Goal: Task Accomplishment & Management: Use online tool/utility

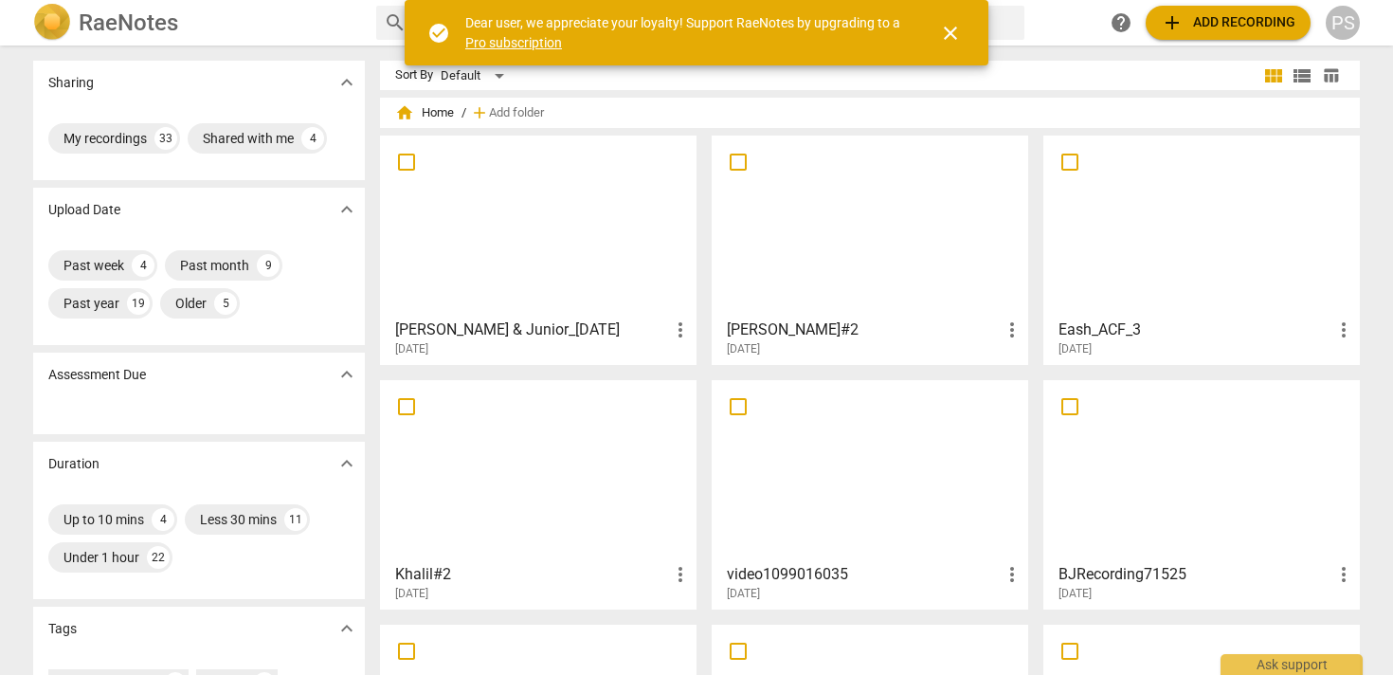
click at [1223, 25] on span "add Add recording" at bounding box center [1228, 22] width 135 height 23
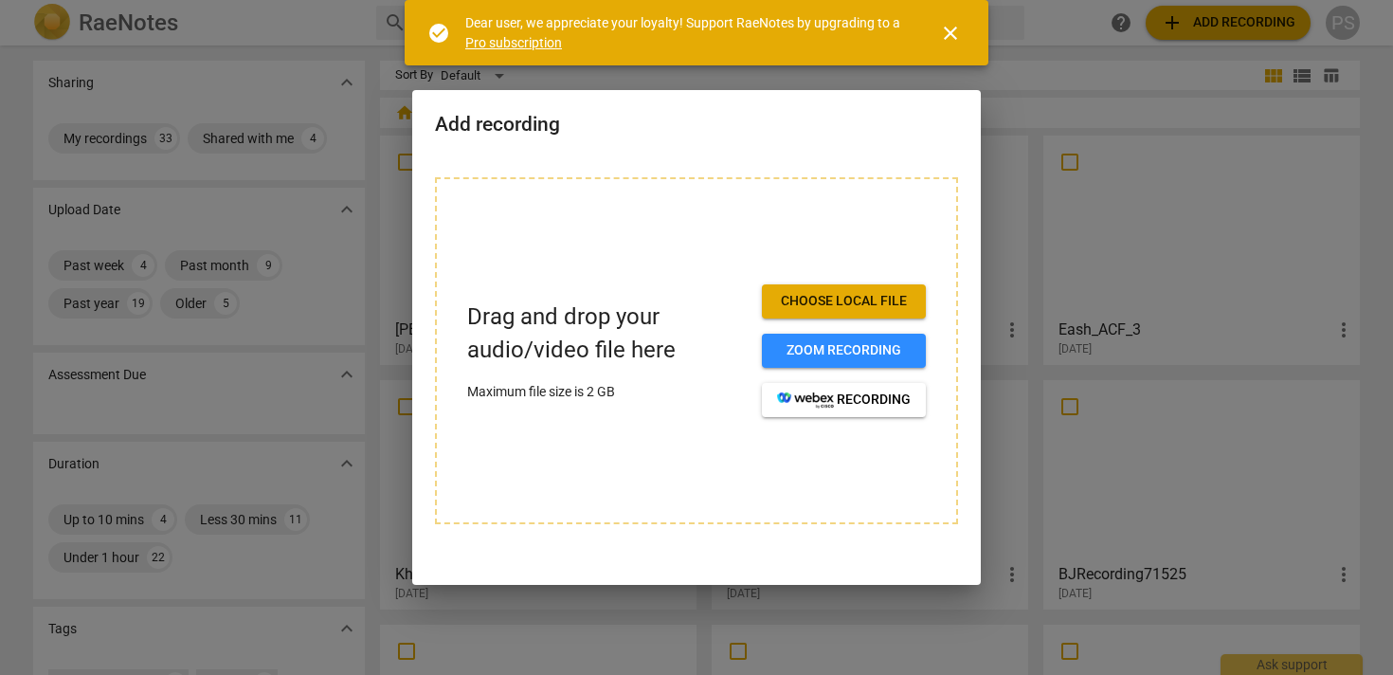
click at [858, 297] on span "Choose local file" at bounding box center [844, 301] width 134 height 19
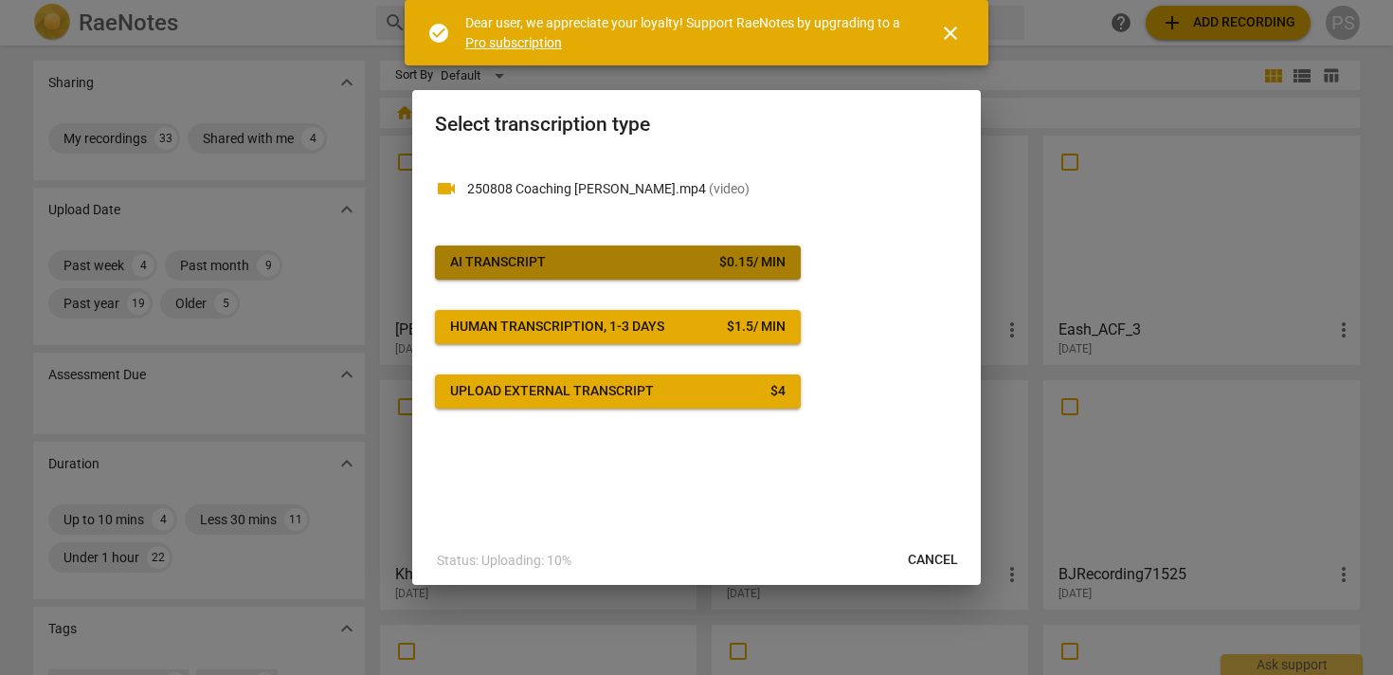
click at [703, 266] on span "AI Transcript $ 0.15 / min" at bounding box center [617, 262] width 335 height 19
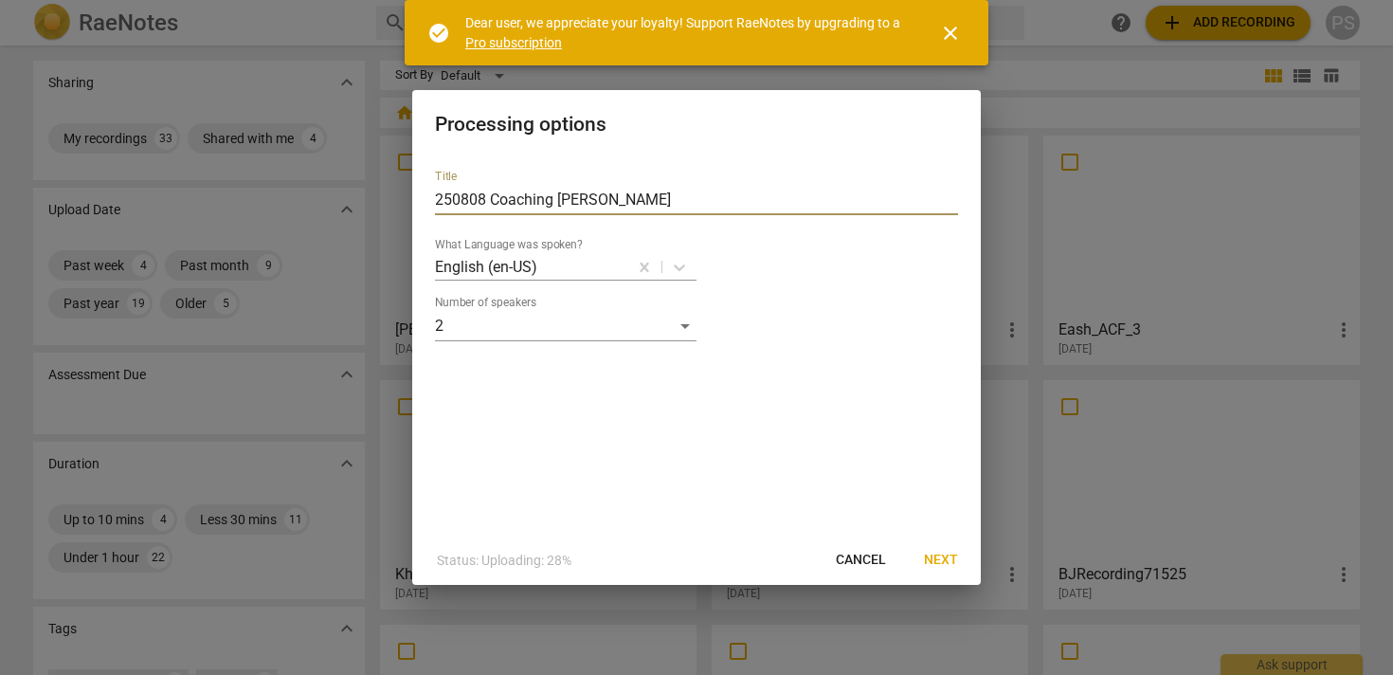
click at [616, 201] on input "250808 Coaching Yolanda" at bounding box center [696, 200] width 523 height 30
type input "2"
type input "[PERSON_NAME]#2"
click at [950, 563] on span "Next" at bounding box center [941, 559] width 34 height 19
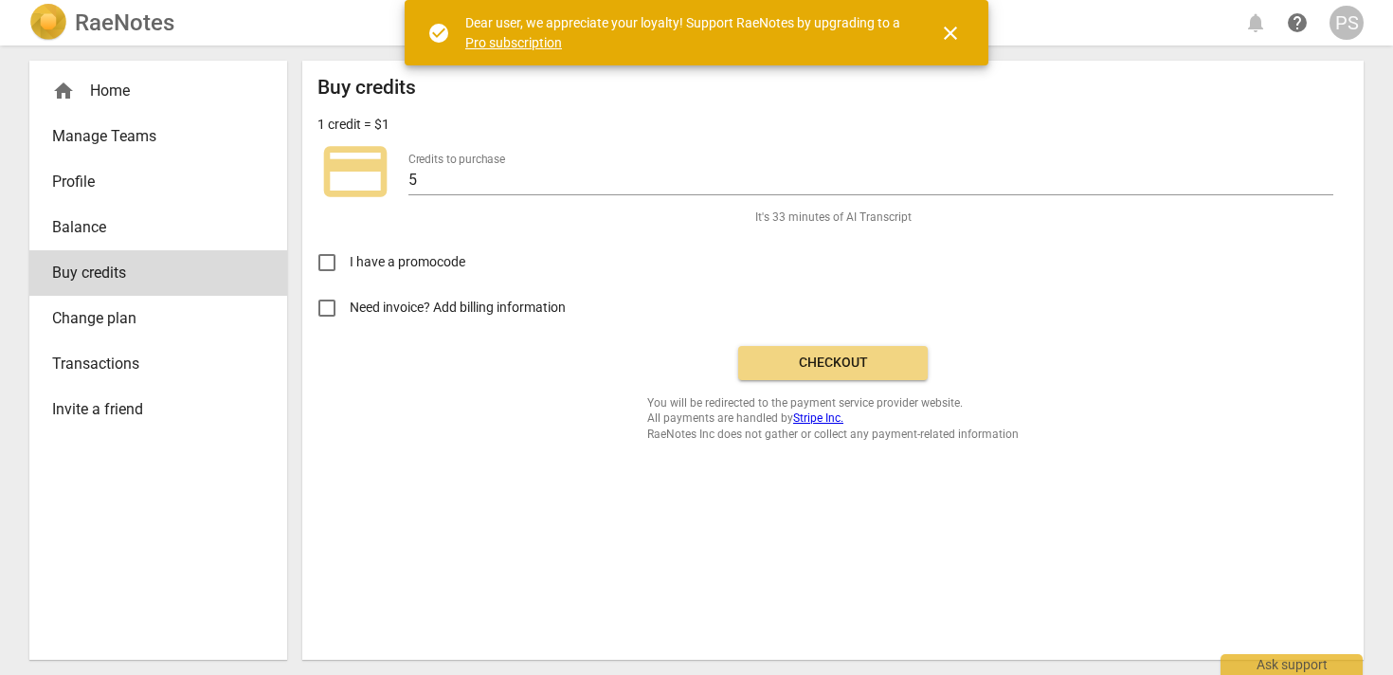
click at [836, 359] on span "Checkout" at bounding box center [832, 362] width 159 height 19
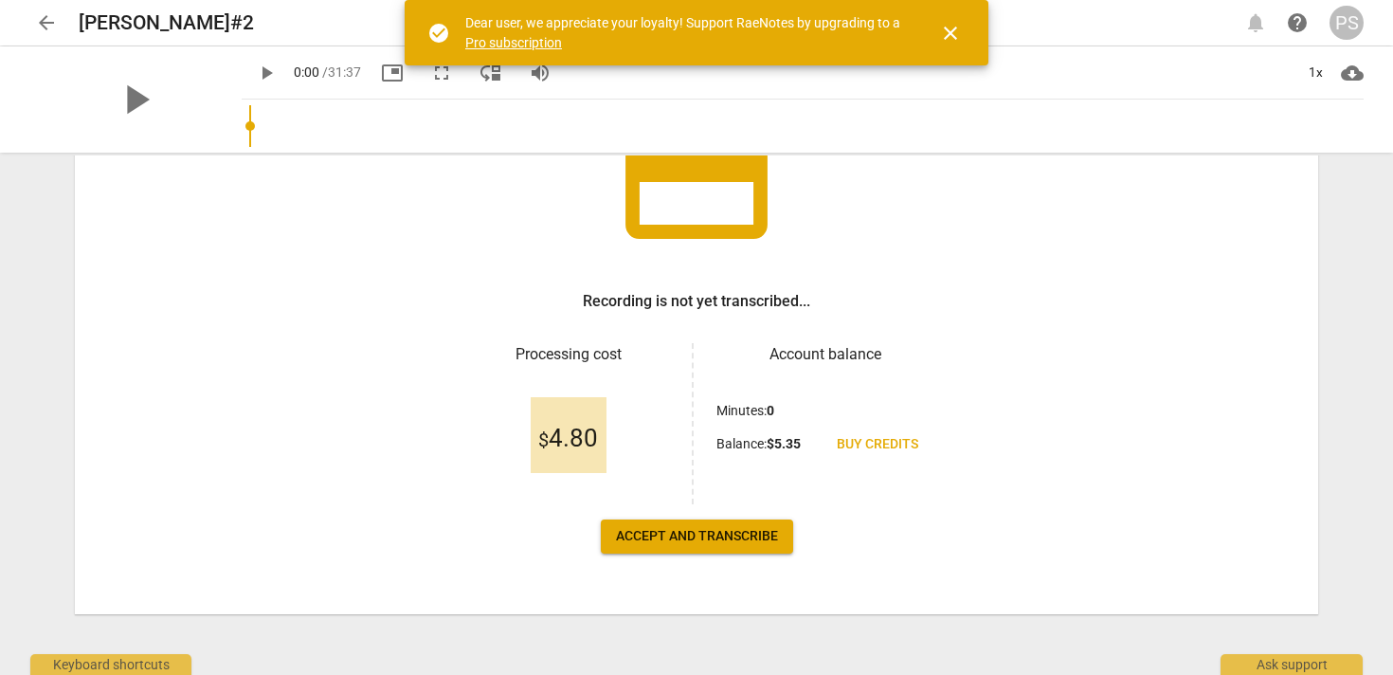
scroll to position [180, 0]
click at [749, 538] on span "Accept and transcribe" at bounding box center [697, 536] width 162 height 19
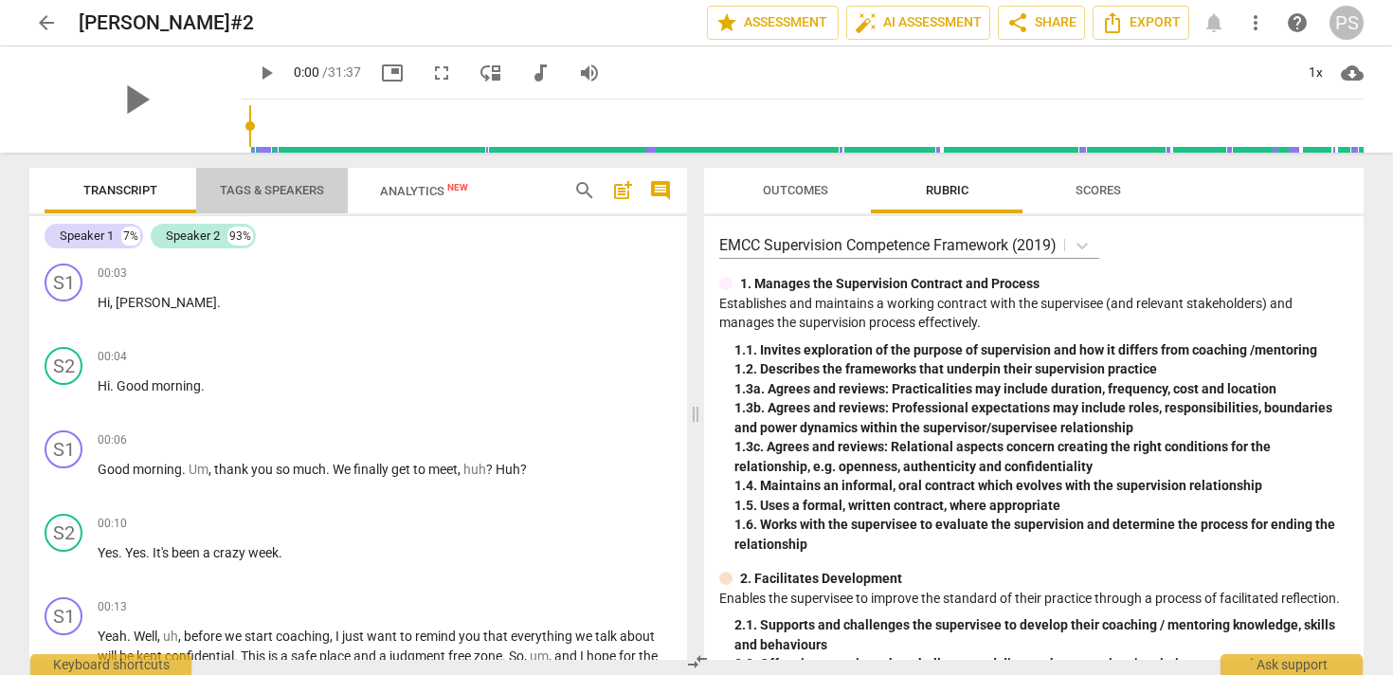
click at [278, 186] on span "Tags & Speakers" at bounding box center [272, 190] width 104 height 14
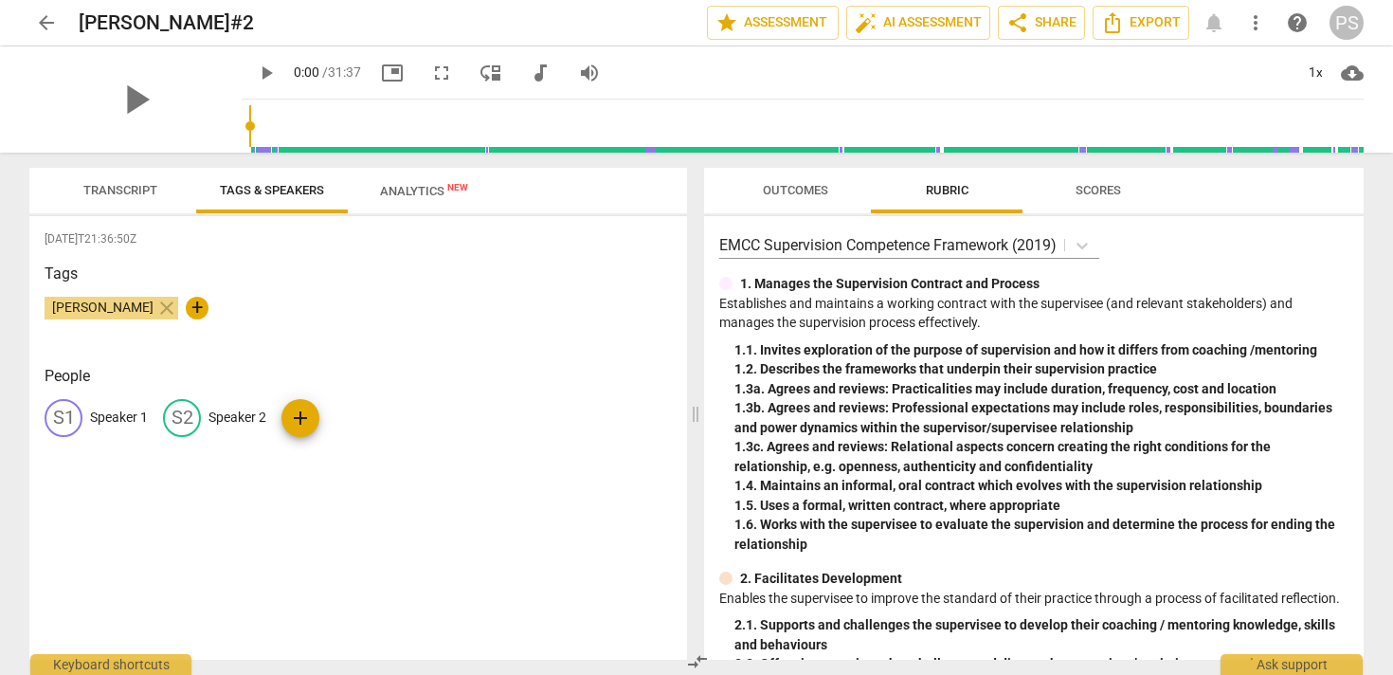
click at [110, 416] on p "Speaker 1" at bounding box center [119, 417] width 58 height 20
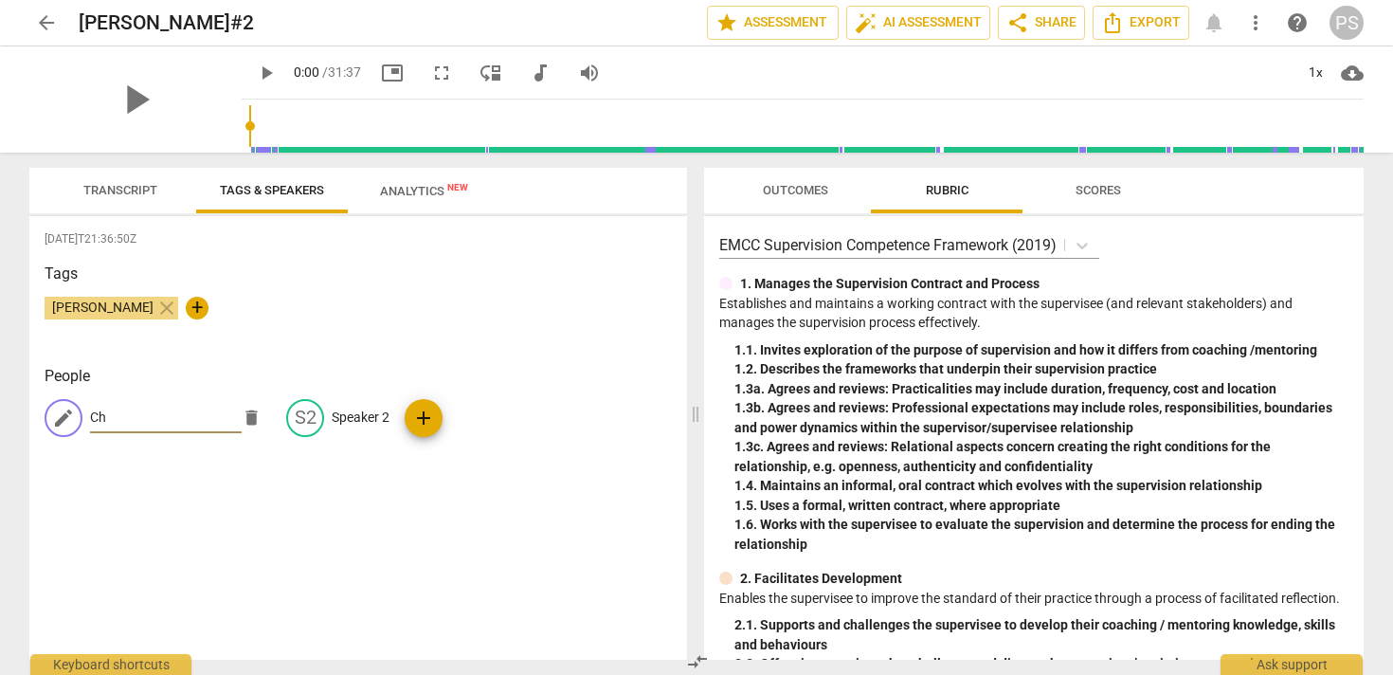
type input "C"
click at [85, 185] on span "Transcript" at bounding box center [120, 190] width 74 height 14
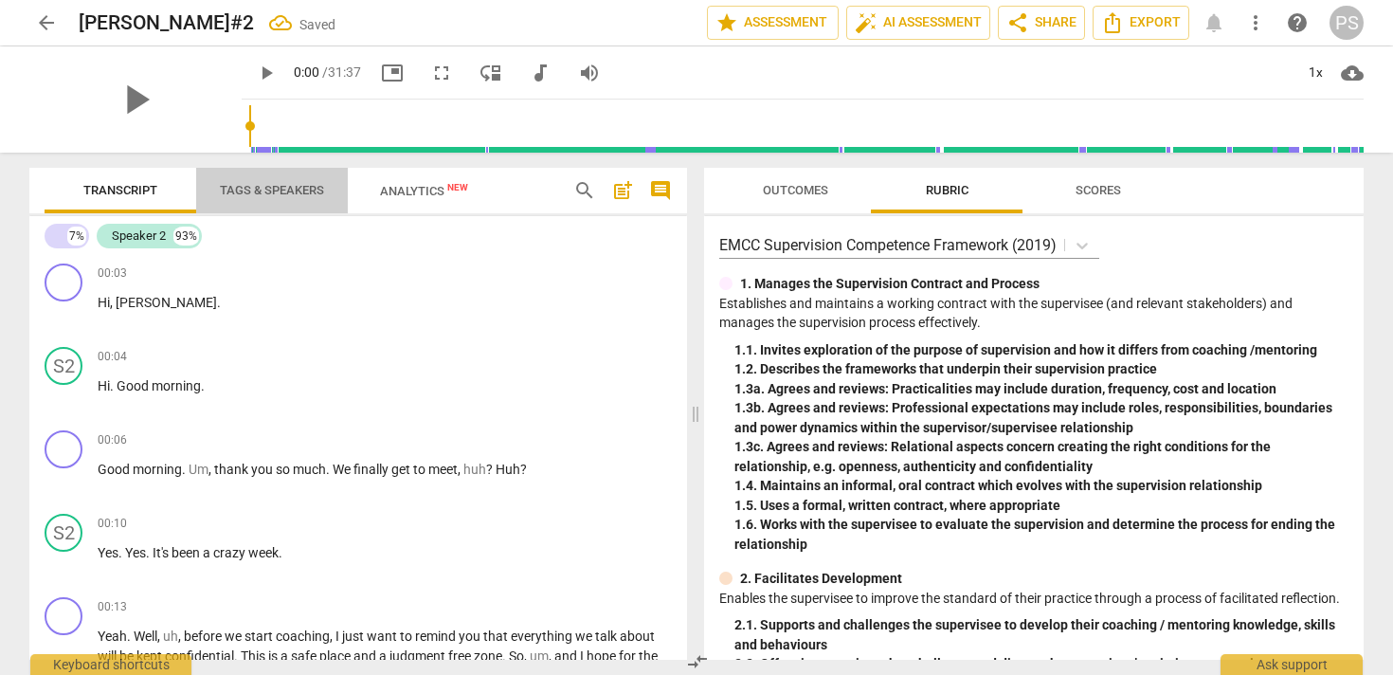
click at [271, 190] on span "Tags & Speakers" at bounding box center [272, 190] width 104 height 14
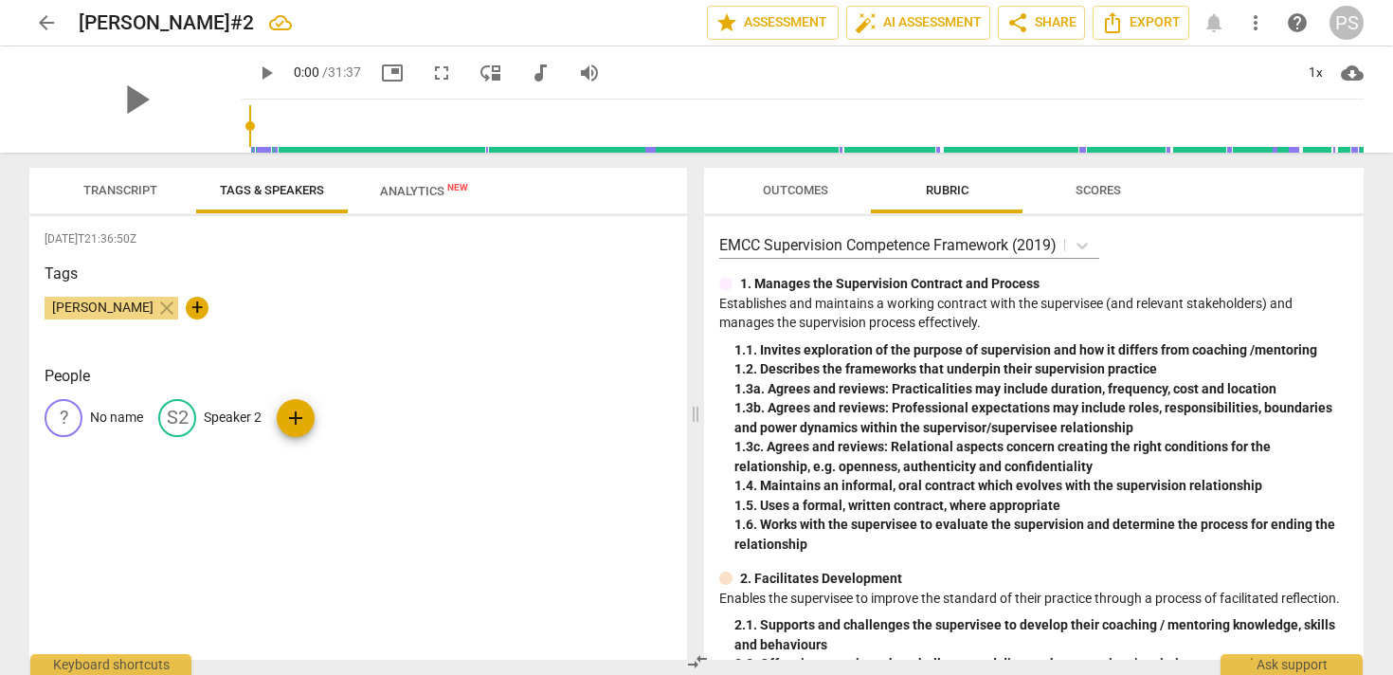
click at [116, 416] on p "No name" at bounding box center [116, 417] width 53 height 20
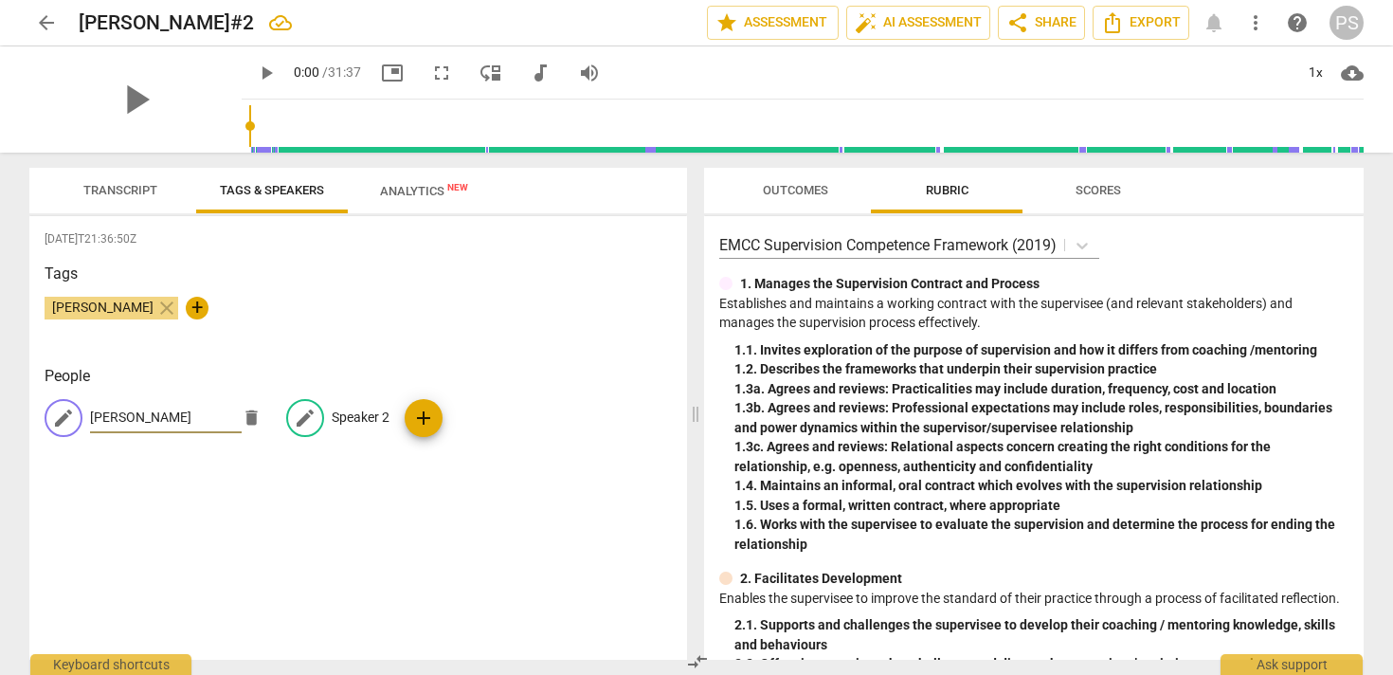
type input "[PERSON_NAME]"
click at [351, 413] on p "Speaker 2" at bounding box center [361, 417] width 58 height 20
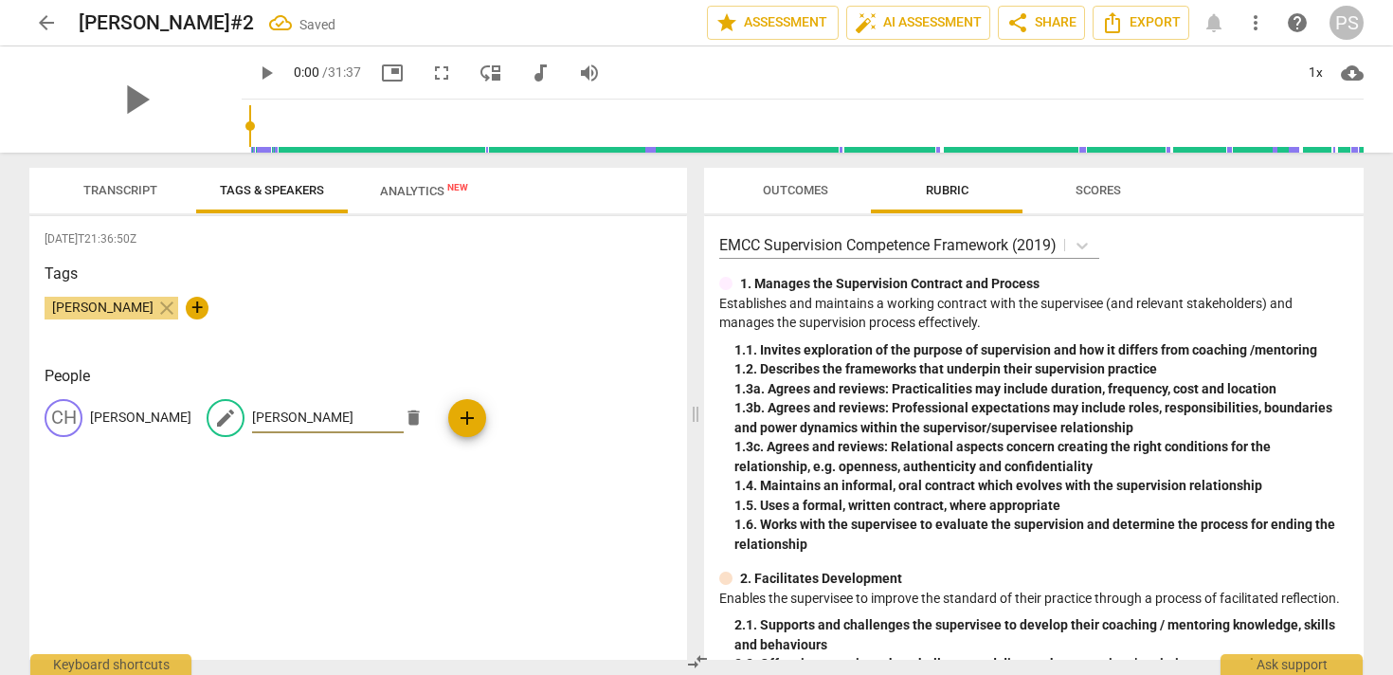
type input "[PERSON_NAME]"
click at [109, 197] on span "Transcript" at bounding box center [120, 191] width 119 height 26
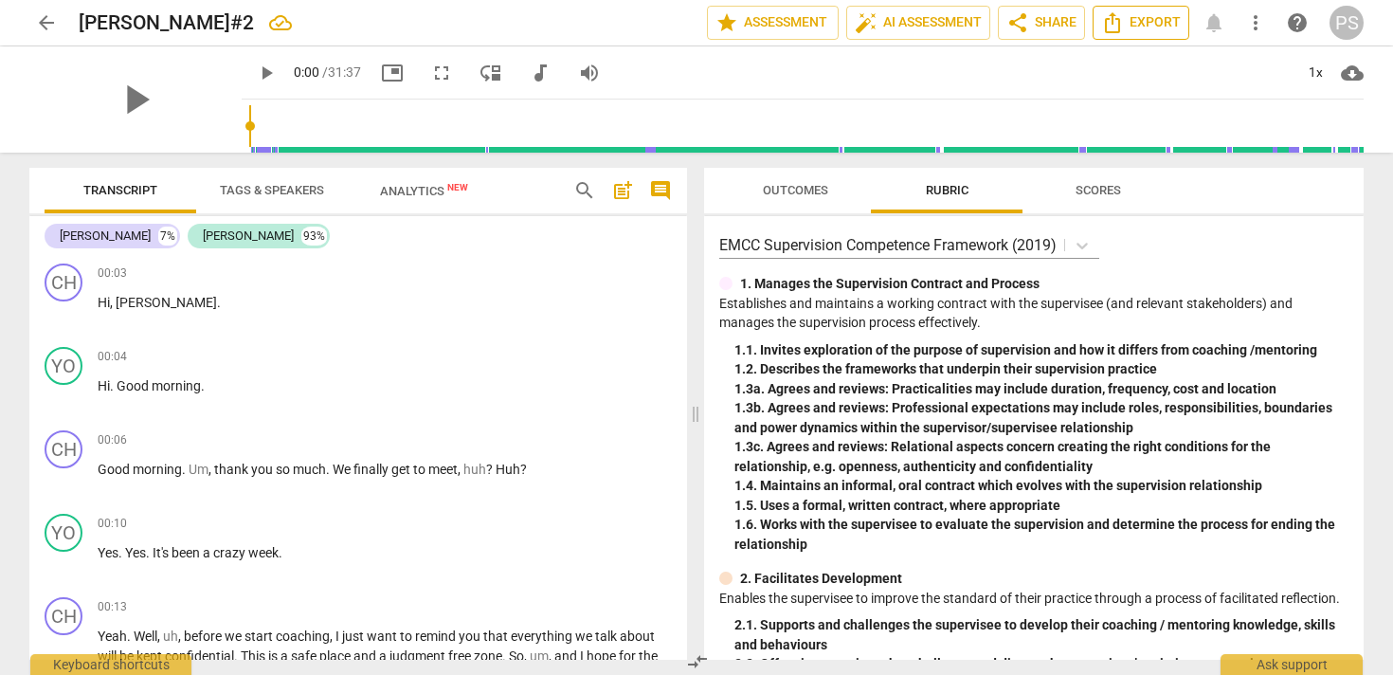
click at [1168, 29] on span "Export" at bounding box center [1141, 22] width 80 height 23
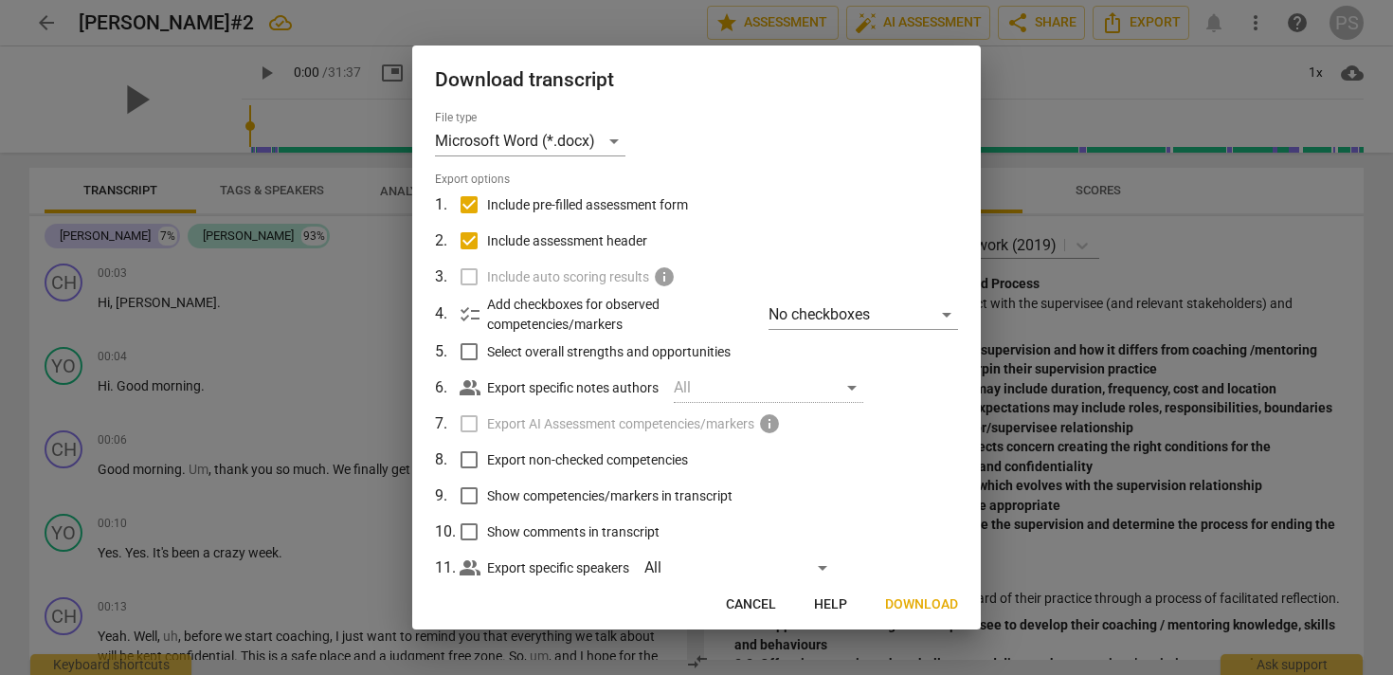
click at [936, 599] on span "Download" at bounding box center [921, 604] width 73 height 19
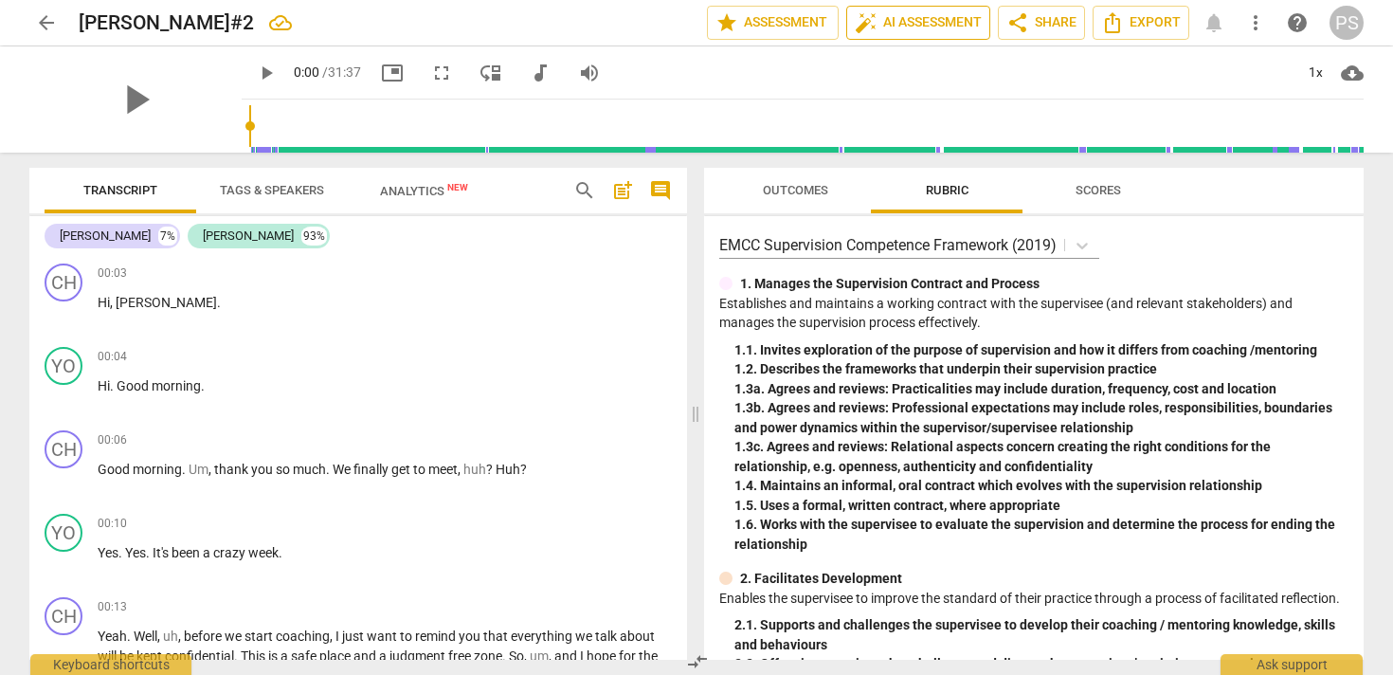
click at [933, 25] on span "auto_fix_high AI Assessment" at bounding box center [918, 22] width 127 height 23
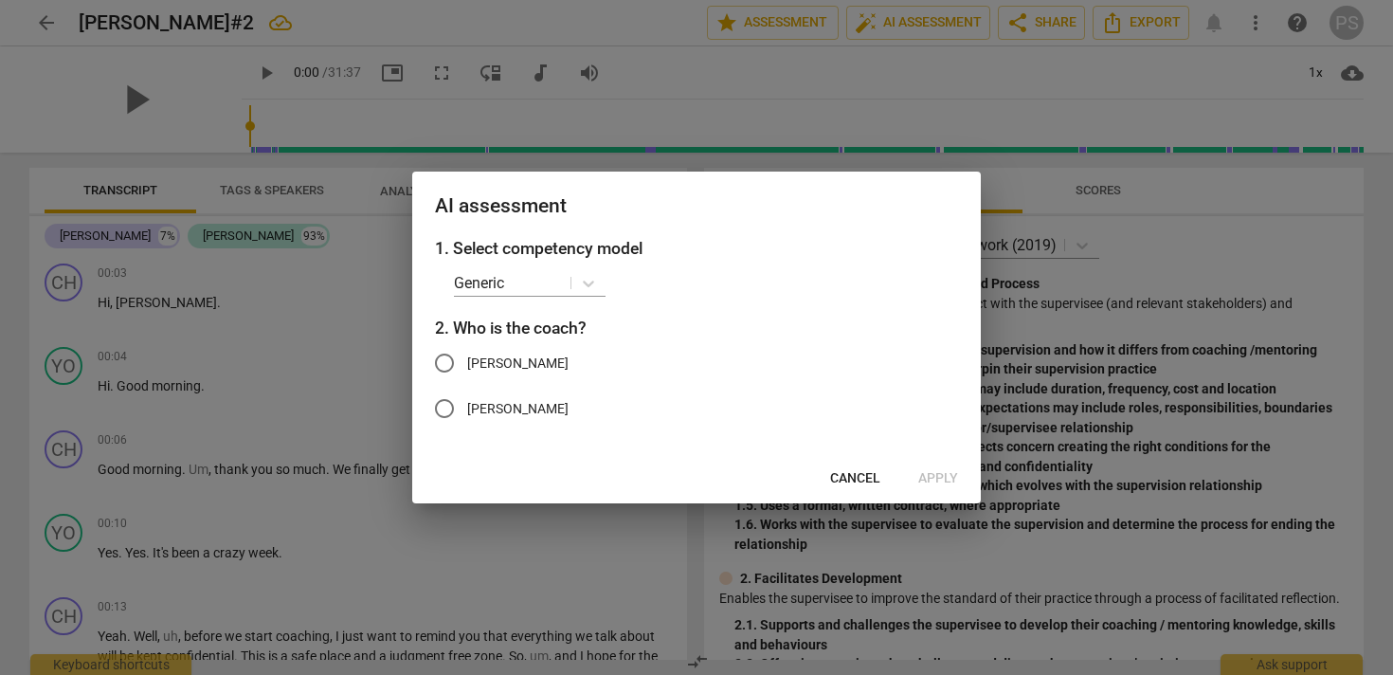
click at [447, 357] on input "[PERSON_NAME]" at bounding box center [444, 362] width 45 height 45
radio input "true"
click at [587, 280] on icon at bounding box center [588, 283] width 19 height 19
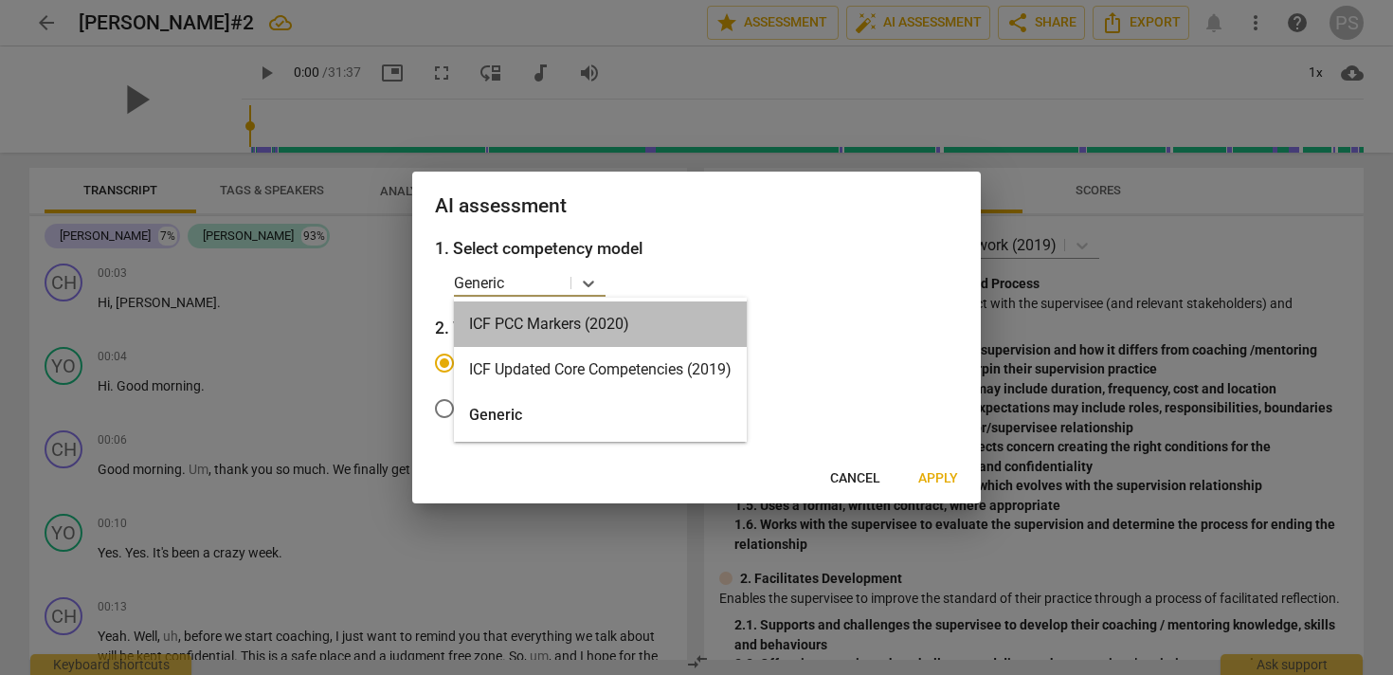
click at [584, 328] on div "ICF PCC Markers (2020)" at bounding box center [600, 323] width 293 height 45
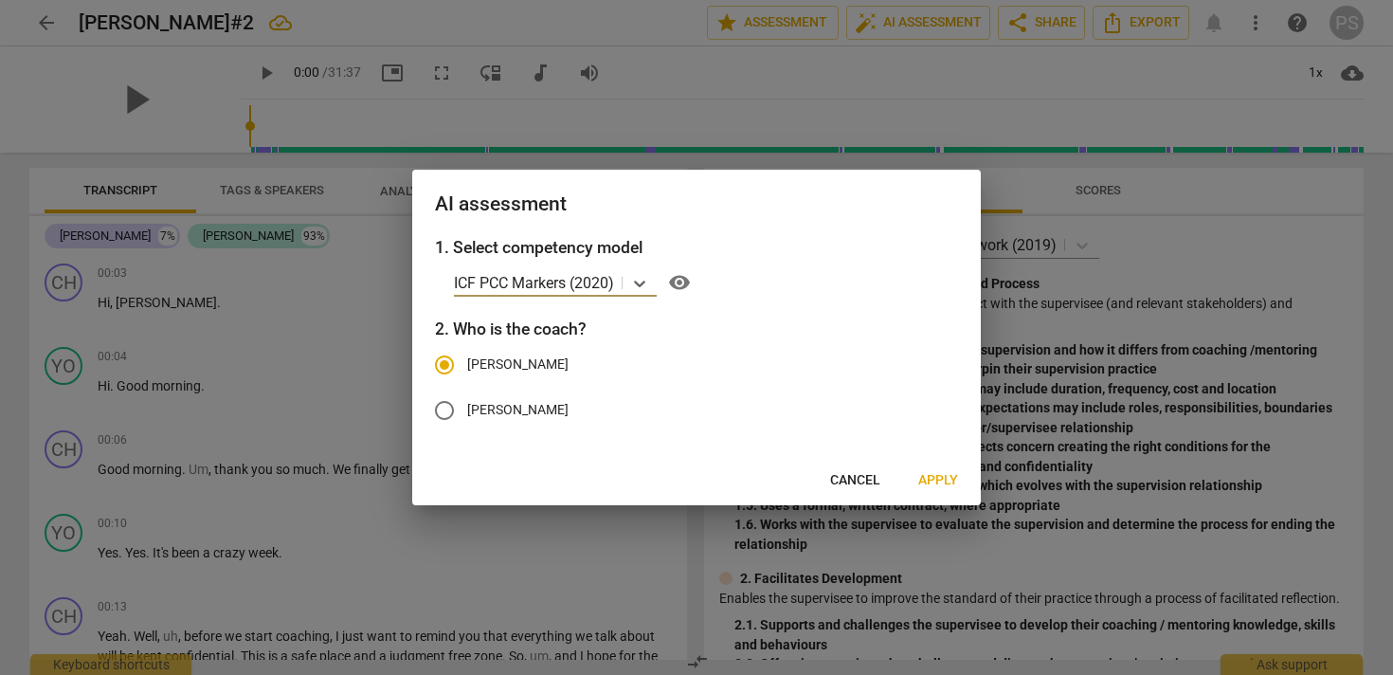
click at [932, 478] on span "Apply" at bounding box center [938, 480] width 40 height 19
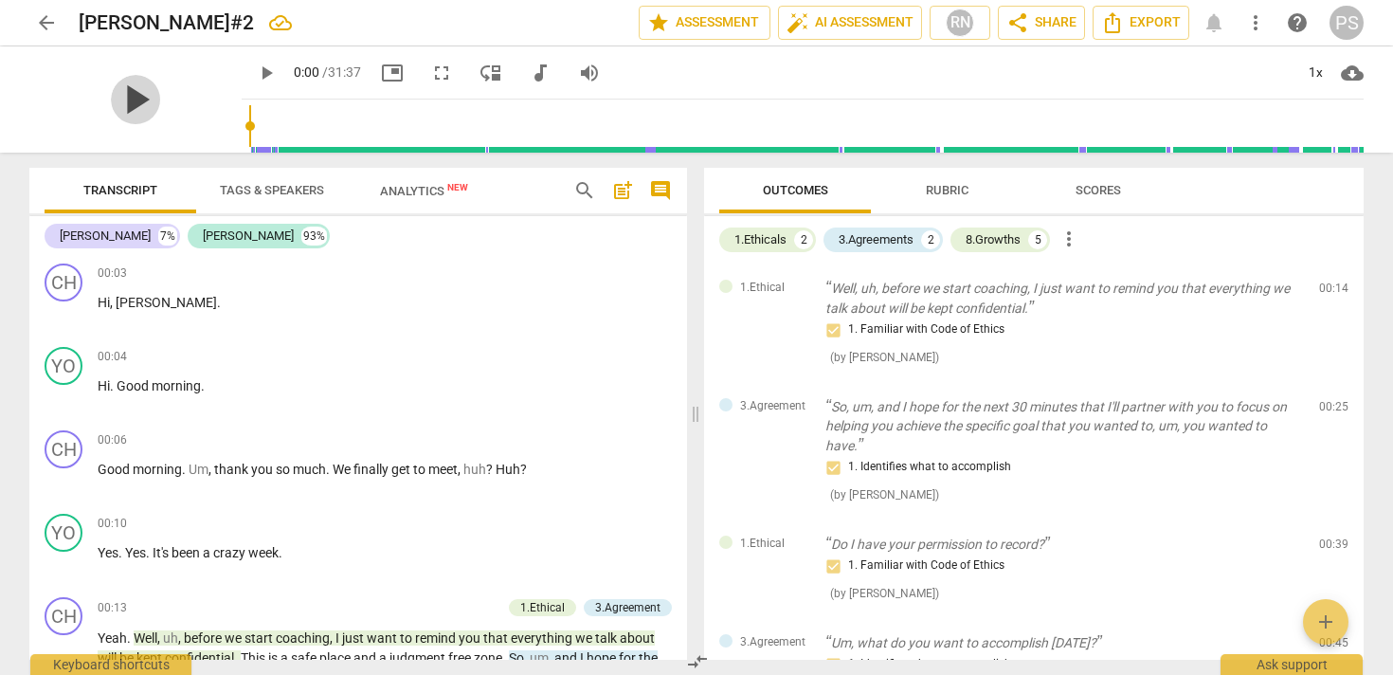
click at [126, 99] on span "play_arrow" at bounding box center [135, 99] width 49 height 49
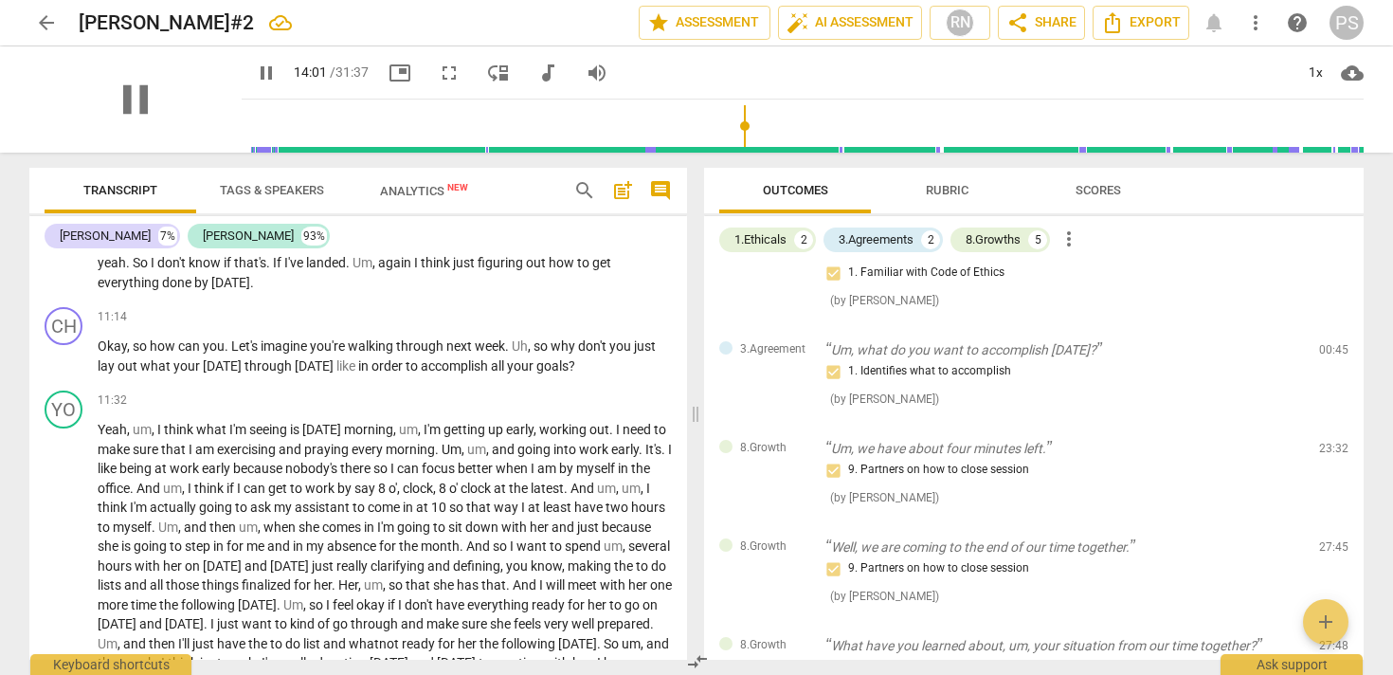
scroll to position [2824, 0]
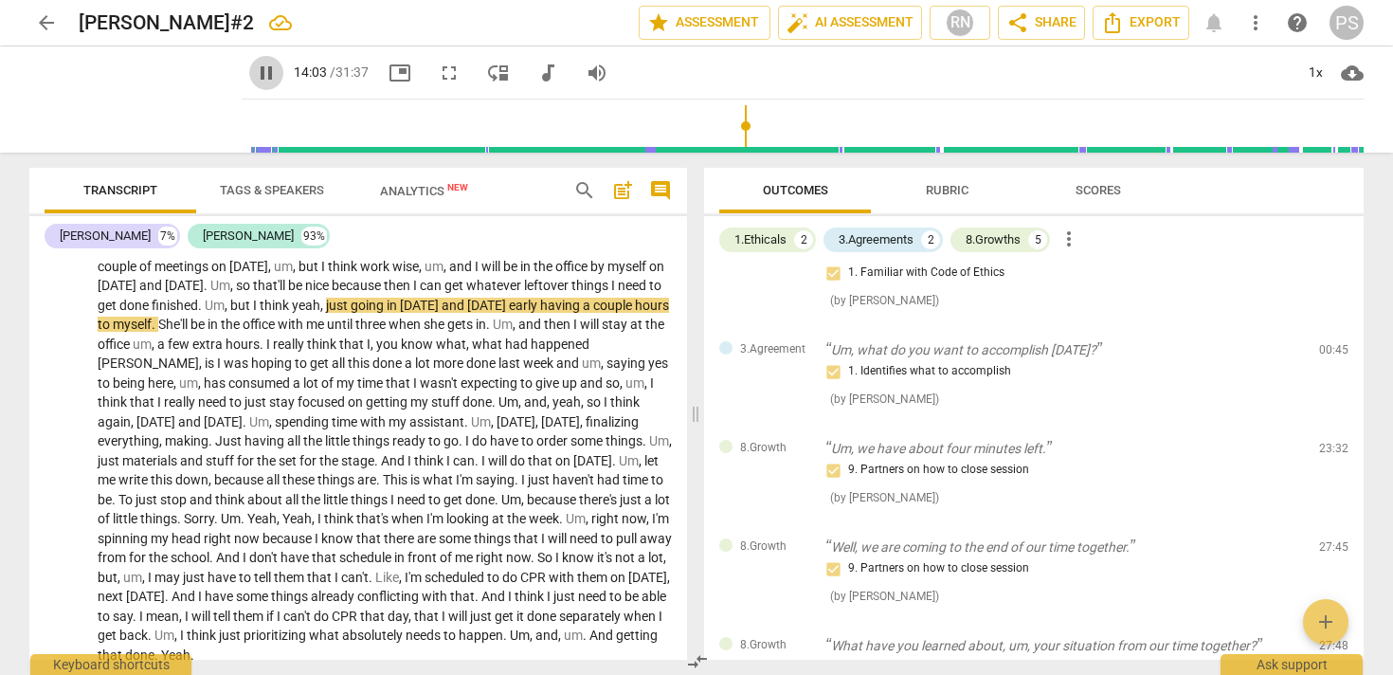
click at [255, 68] on span "pause" at bounding box center [266, 73] width 23 height 23
click at [255, 71] on span "play_arrow" at bounding box center [266, 73] width 23 height 23
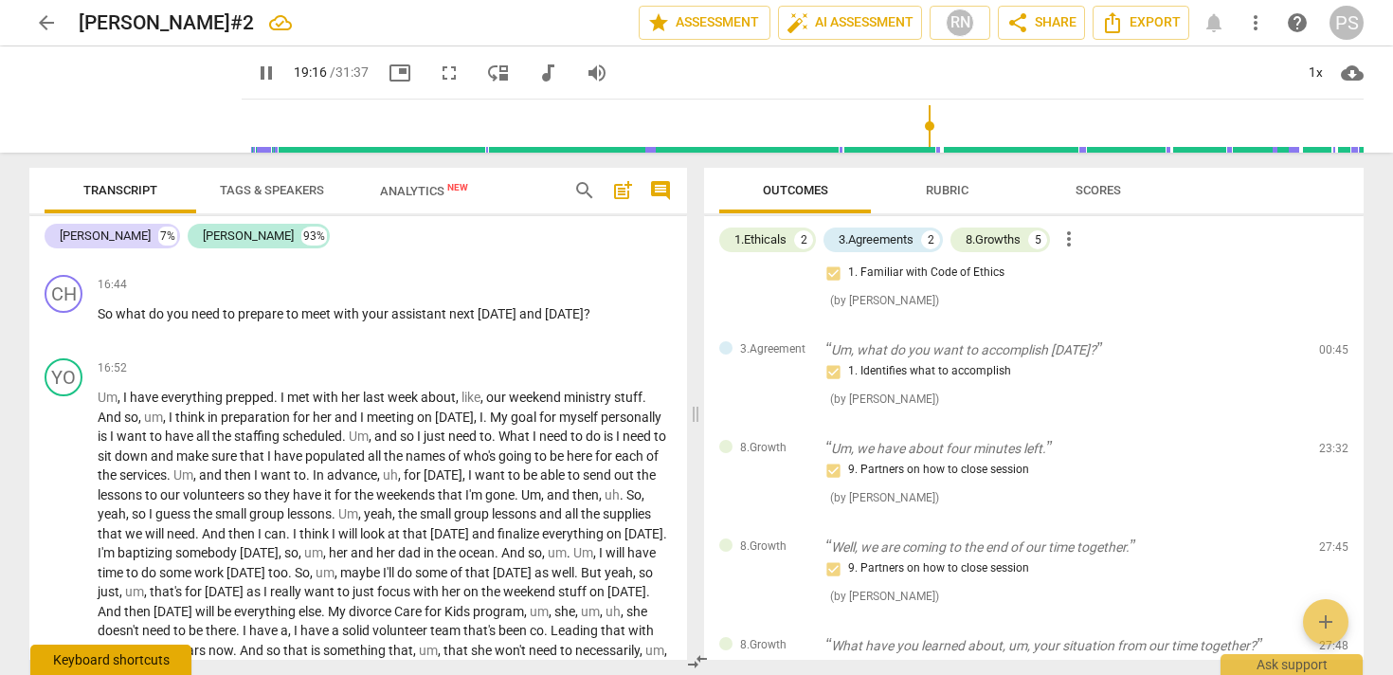
scroll to position [3634, 0]
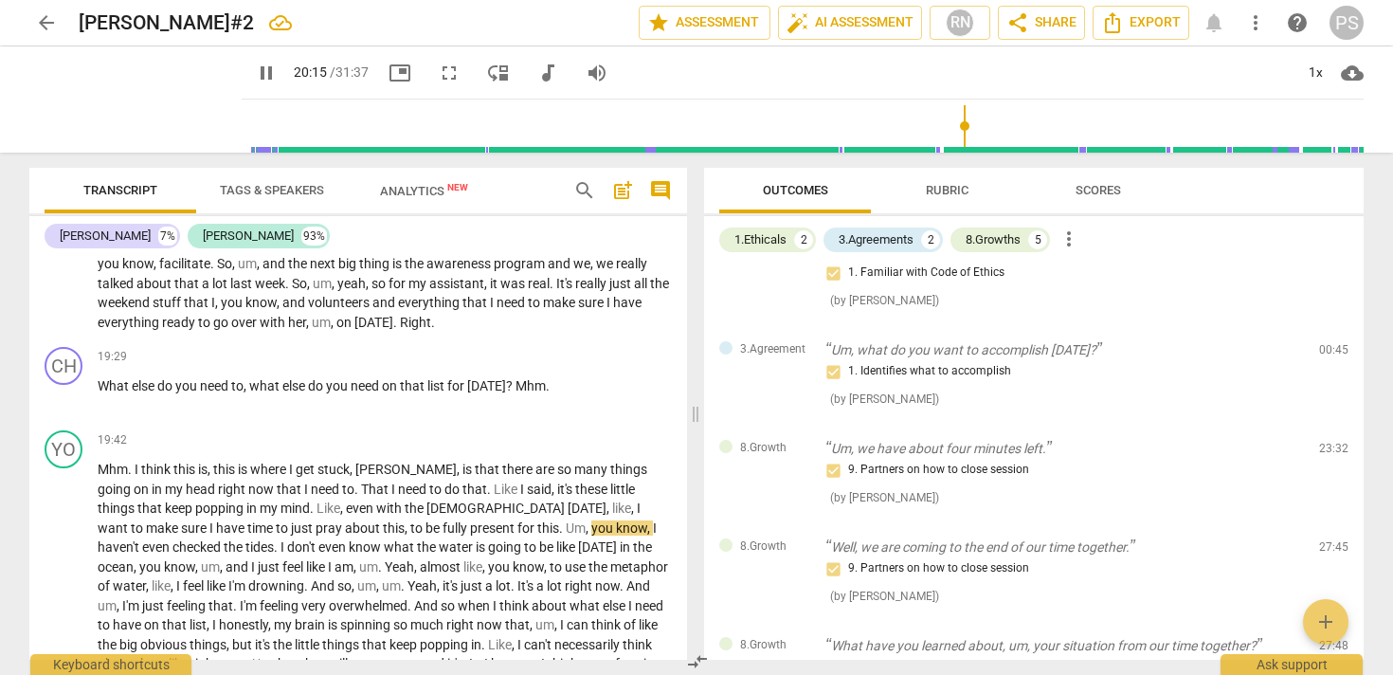
click at [255, 73] on span "pause" at bounding box center [266, 73] width 23 height 23
type input "538"
click at [549, 96] on input "range" at bounding box center [806, 126] width 1114 height 61
